Goal: Task Accomplishment & Management: Manage account settings

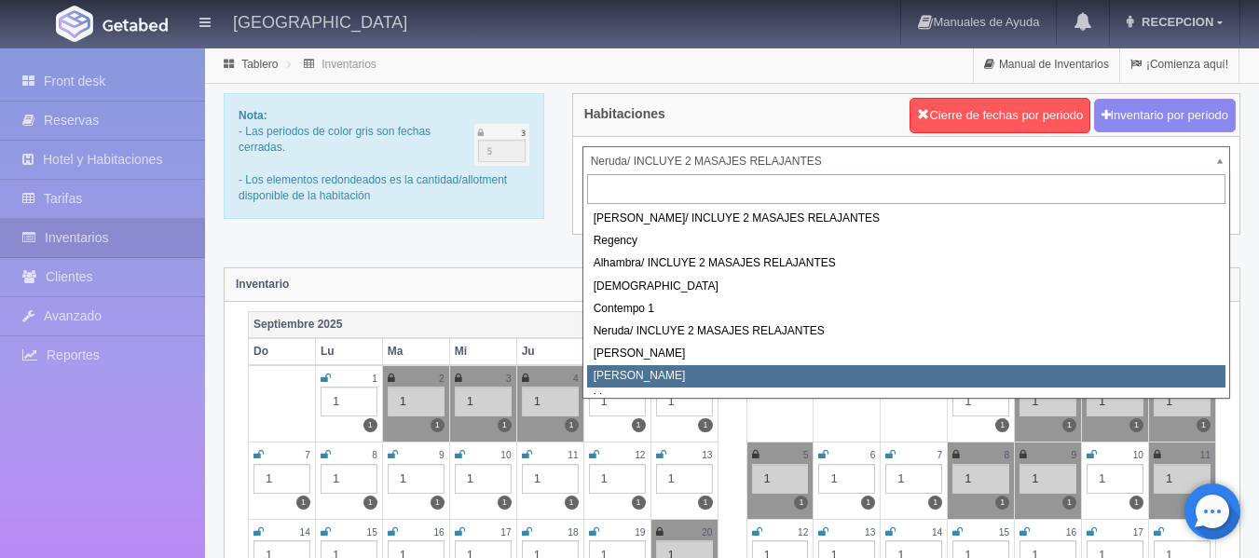
select select "724"
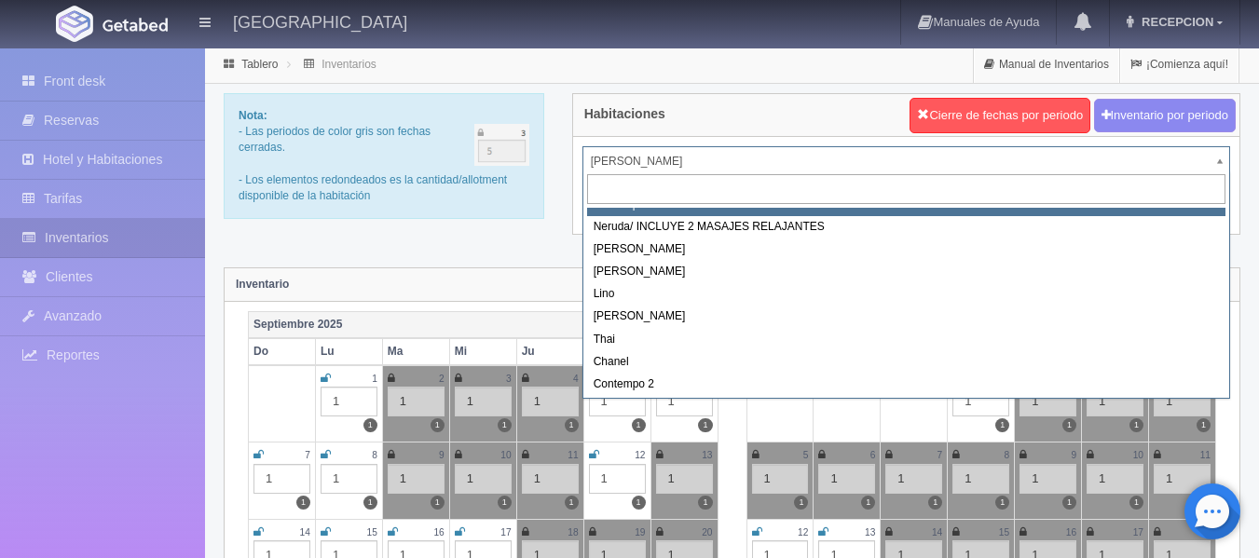
scroll to position [106, 0]
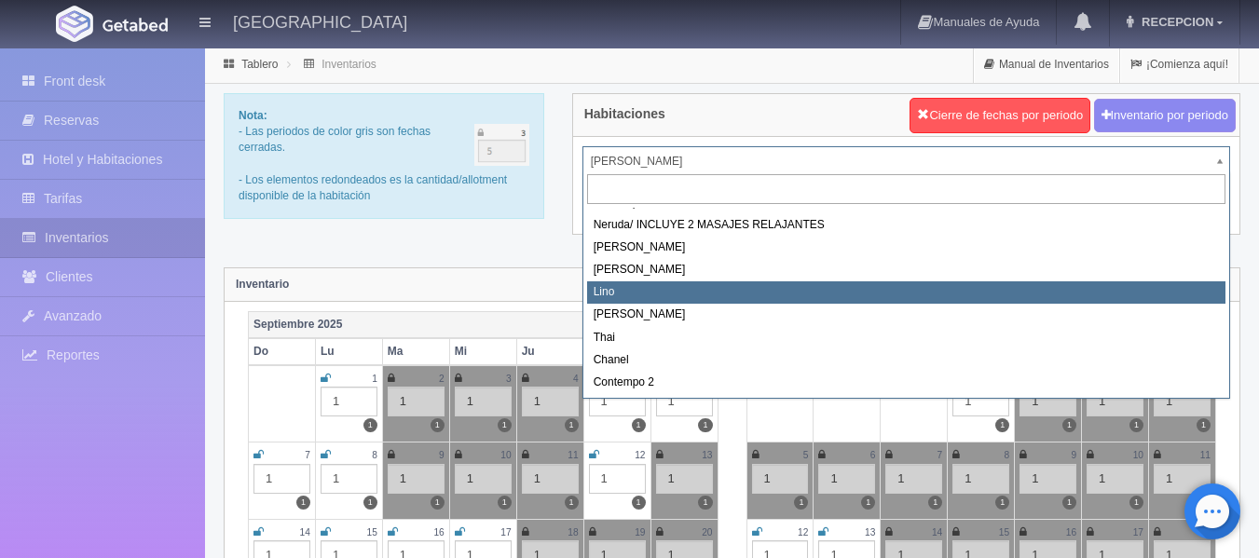
select select "725"
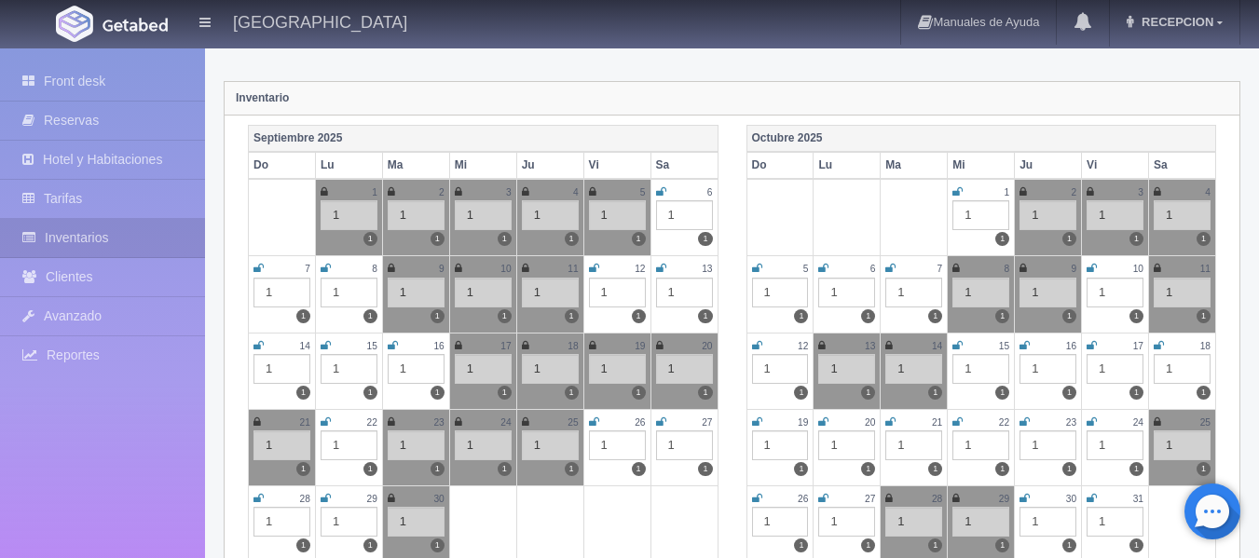
scroll to position [280, 0]
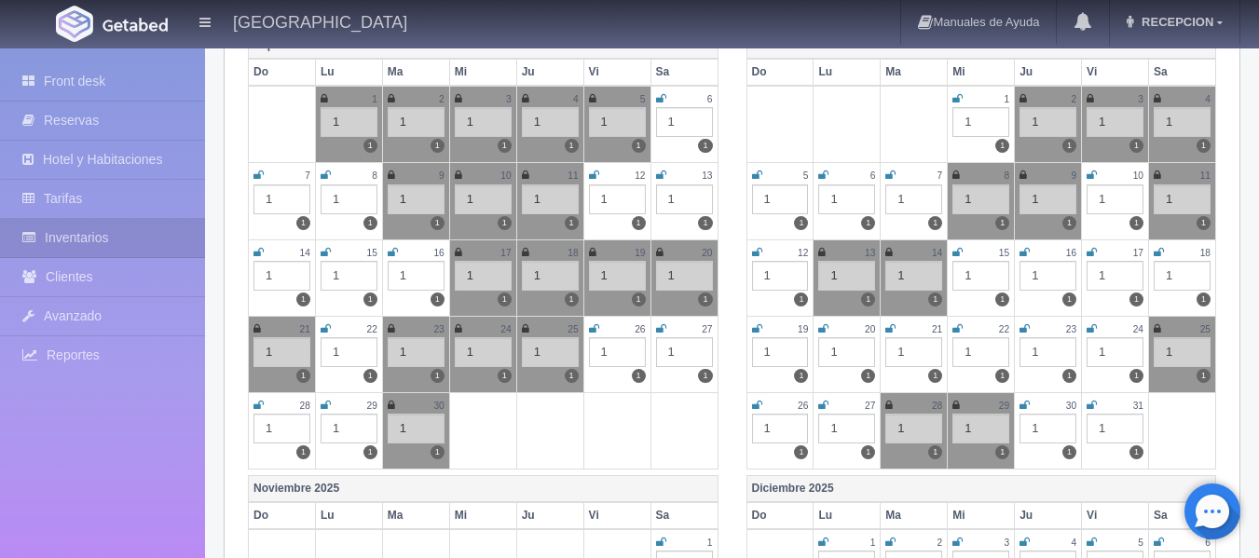
drag, startPoint x: 326, startPoint y: 406, endPoint x: 368, endPoint y: 443, distance: 55.5
click at [333, 409] on td "29 1 1" at bounding box center [348, 430] width 67 height 76
drag, startPoint x: 328, startPoint y: 403, endPoint x: 434, endPoint y: 507, distance: 148.9
click at [329, 403] on icon at bounding box center [326, 405] width 10 height 11
click at [958, 98] on icon at bounding box center [957, 98] width 10 height 11
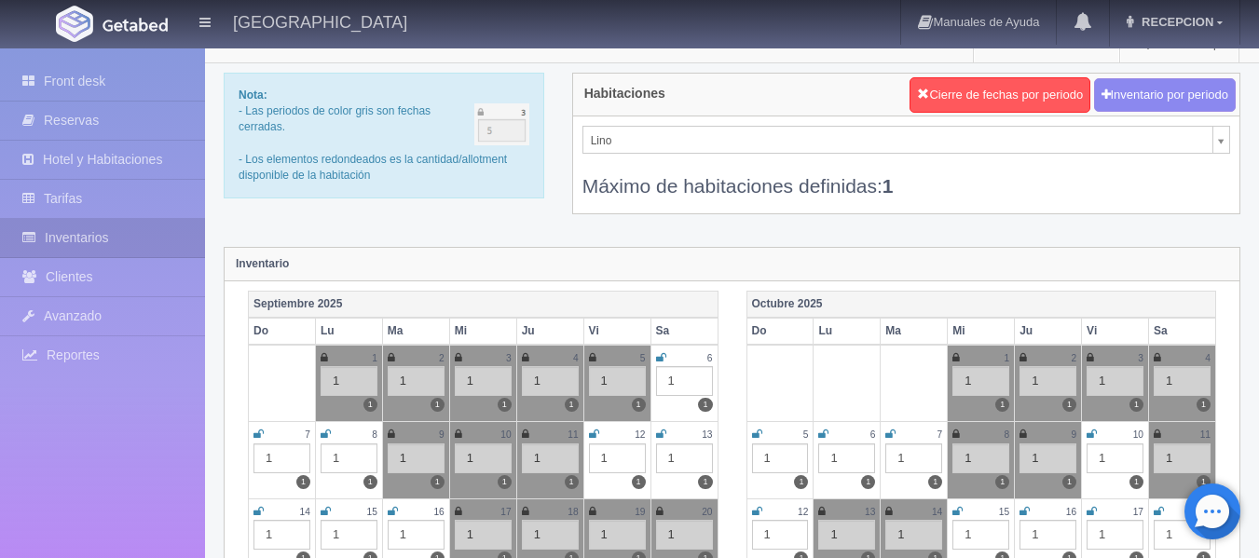
scroll to position [0, 0]
